Goal: Transaction & Acquisition: Book appointment/travel/reservation

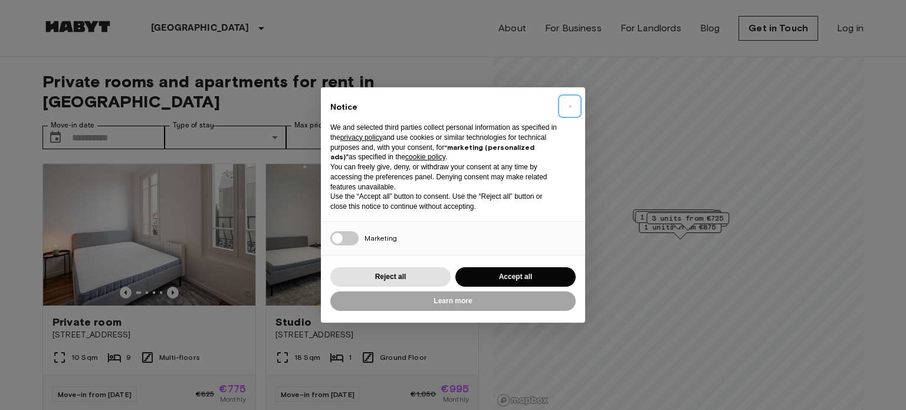
click at [571, 103] on span "×" at bounding box center [570, 106] width 4 height 14
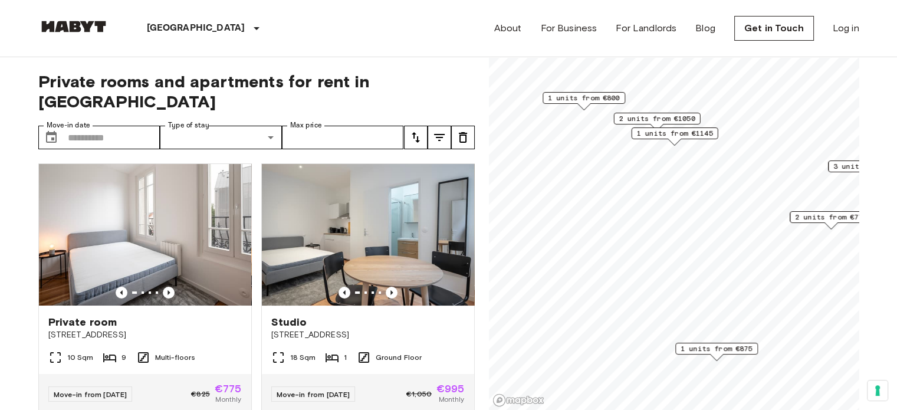
click at [721, 349] on span "1 units from €875" at bounding box center [717, 348] width 72 height 11
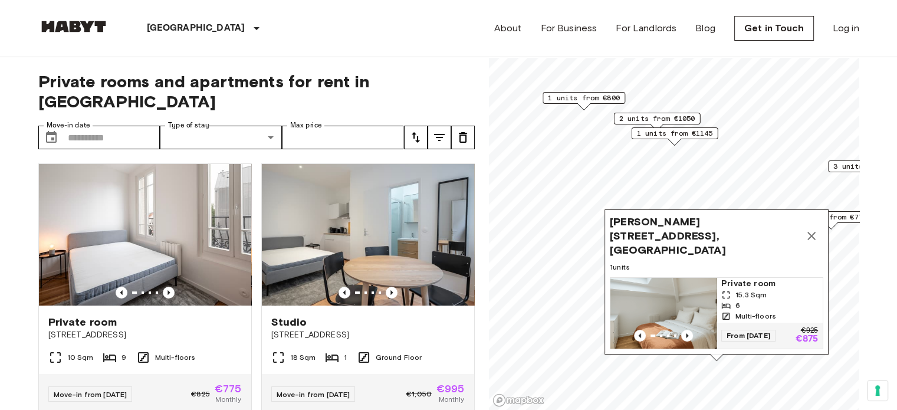
click at [812, 235] on icon "Map marker" at bounding box center [812, 236] width 14 height 14
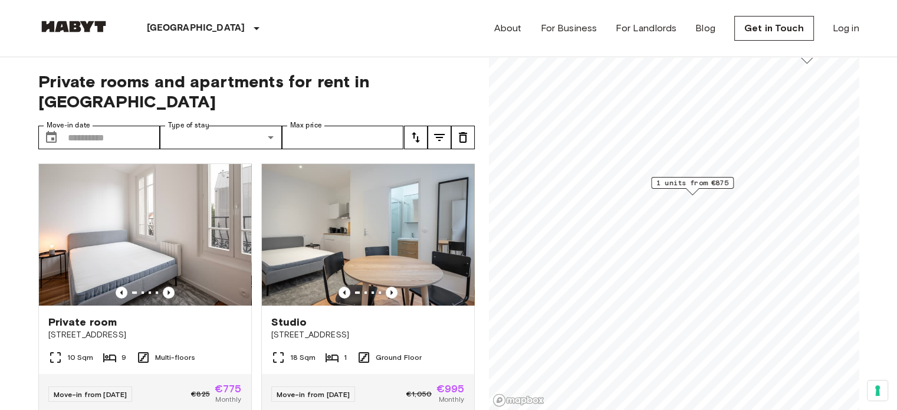
click at [694, 183] on span "1 units from €875" at bounding box center [693, 183] width 72 height 11
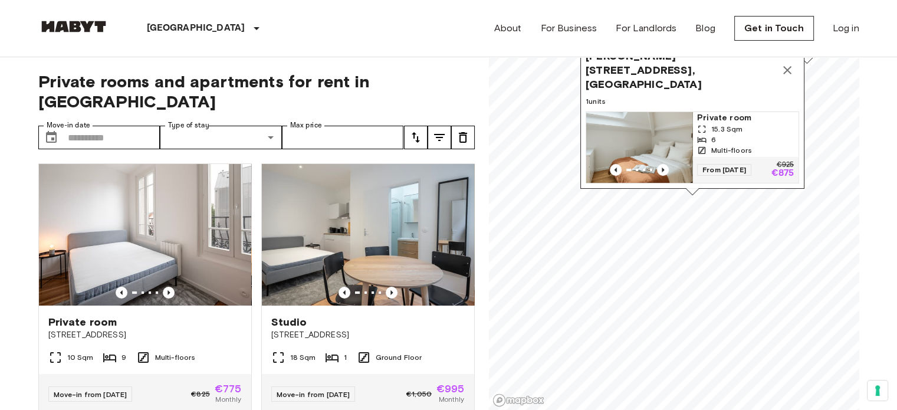
click at [649, 114] on img "Map marker" at bounding box center [639, 147] width 106 height 71
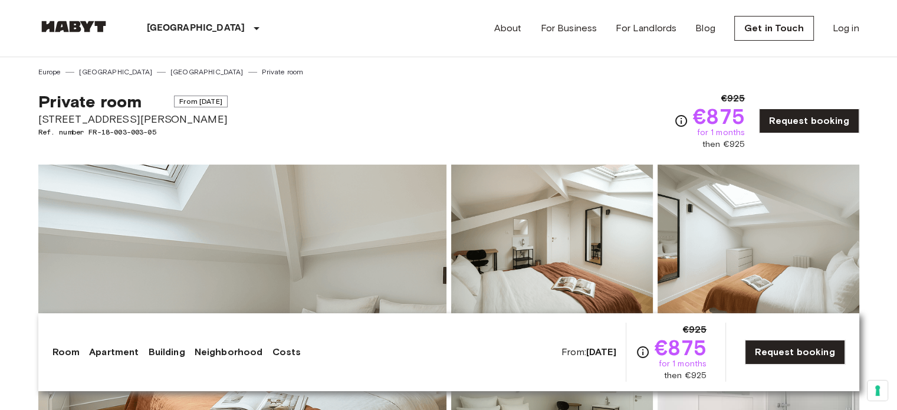
click at [99, 120] on span "[STREET_ADDRESS][PERSON_NAME]" at bounding box center [132, 118] width 189 height 15
copy span "[STREET_ADDRESS][PERSON_NAME]"
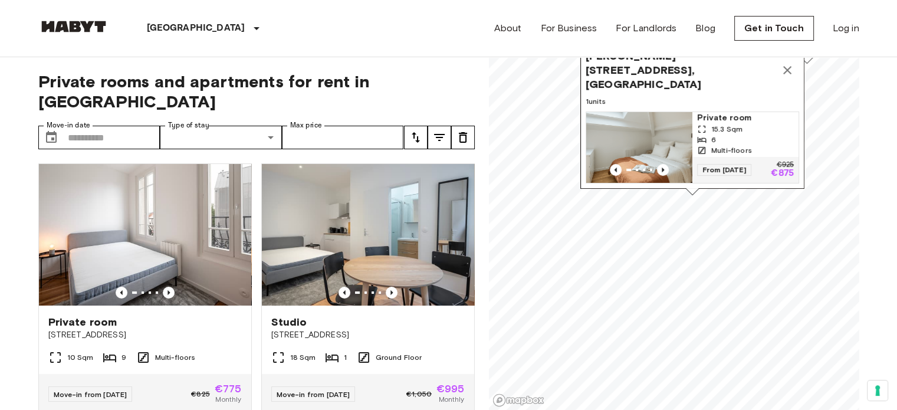
drag, startPoint x: 0, startPoint y: 0, endPoint x: 788, endPoint y: 71, distance: 790.7
click at [788, 71] on icon "Map marker" at bounding box center [787, 70] width 8 height 8
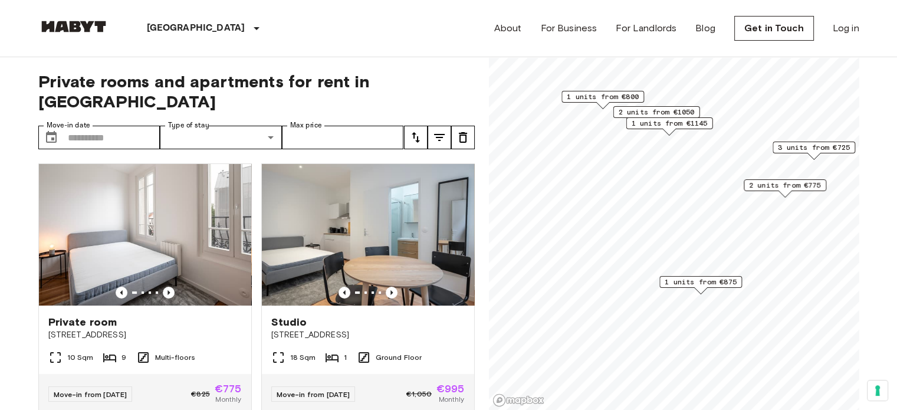
click at [795, 186] on span "2 units from €775" at bounding box center [785, 185] width 72 height 11
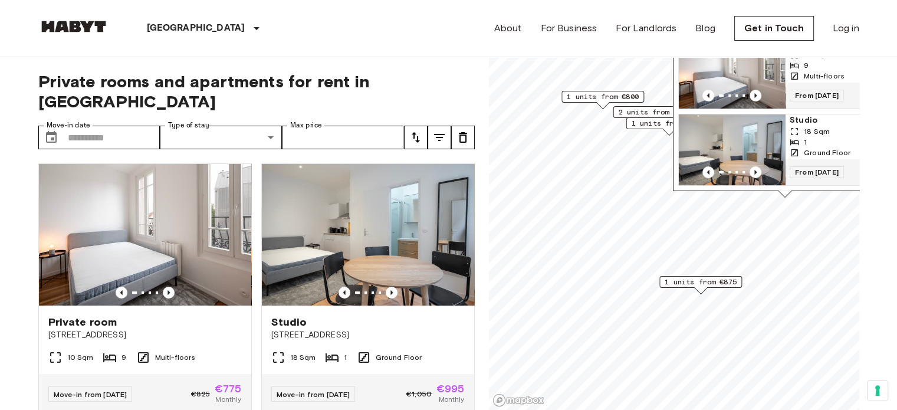
click at [724, 114] on img "Map marker" at bounding box center [732, 149] width 106 height 71
